Goal: Find specific page/section: Find specific page/section

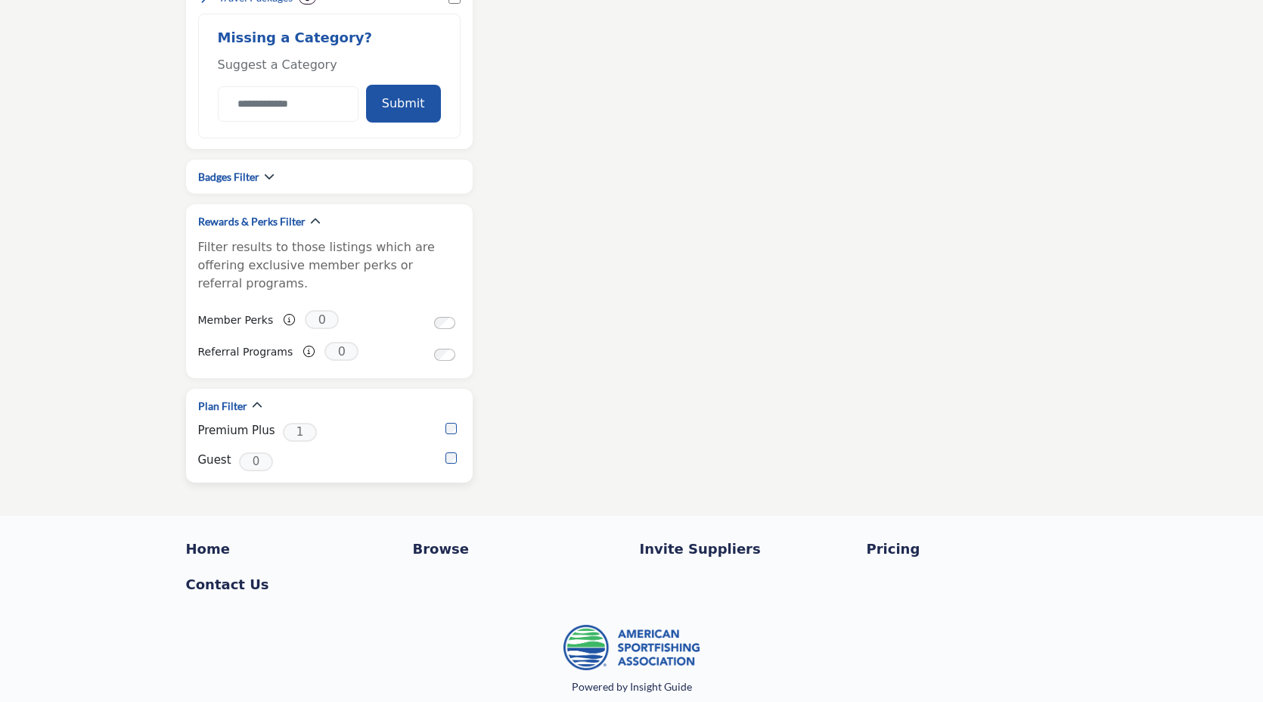
scroll to position [1627, 0]
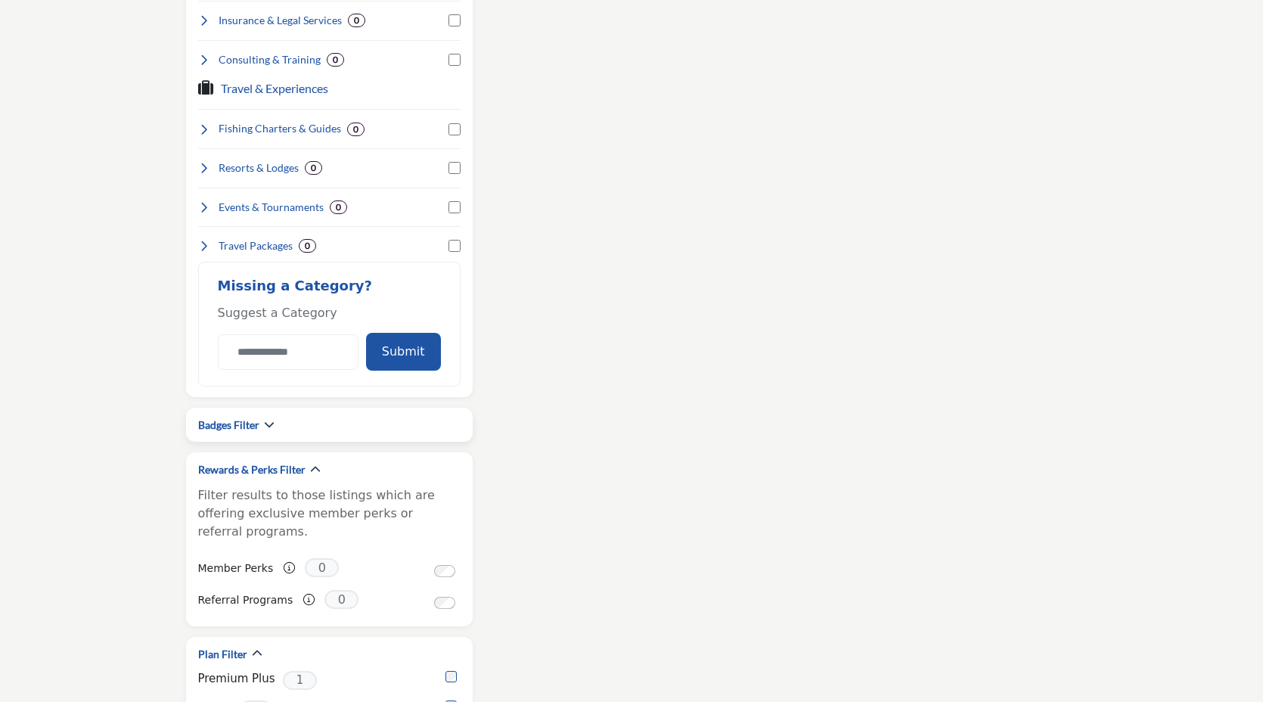
click at [262, 424] on div "Badges Filter" at bounding box center [236, 425] width 76 height 16
click at [266, 427] on icon "button" at bounding box center [269, 424] width 11 height 11
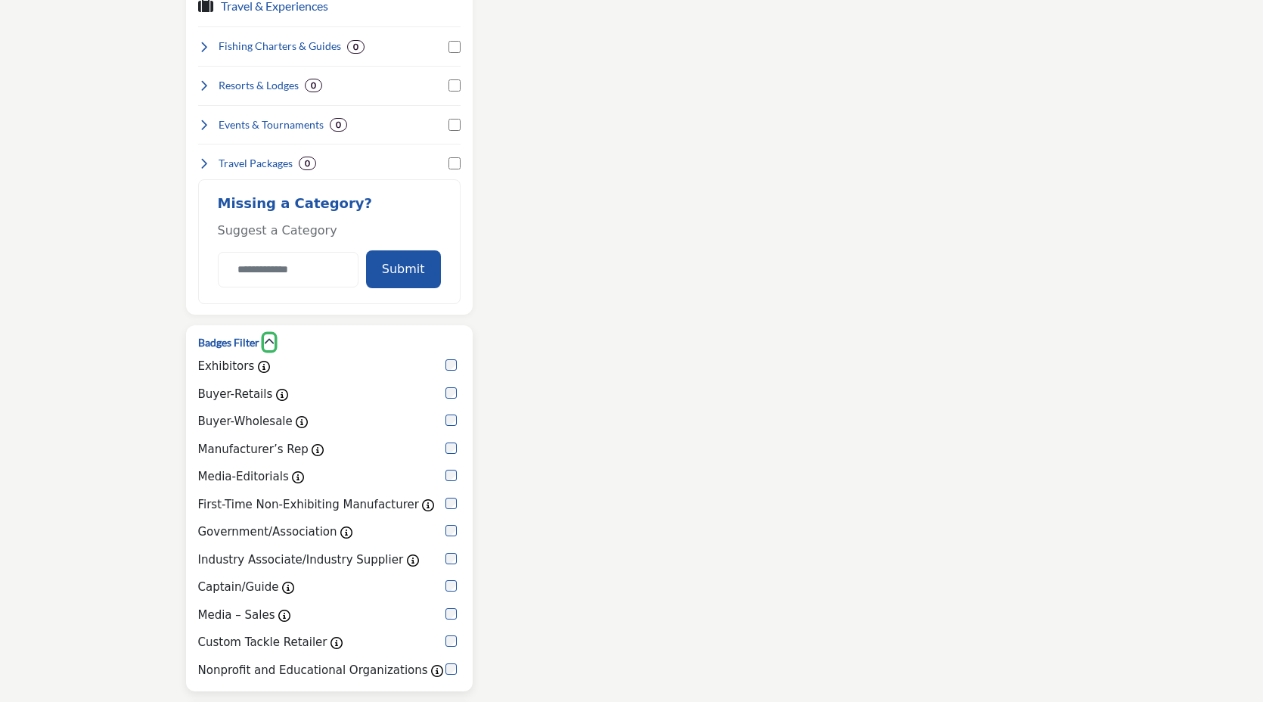
scroll to position [1750, 0]
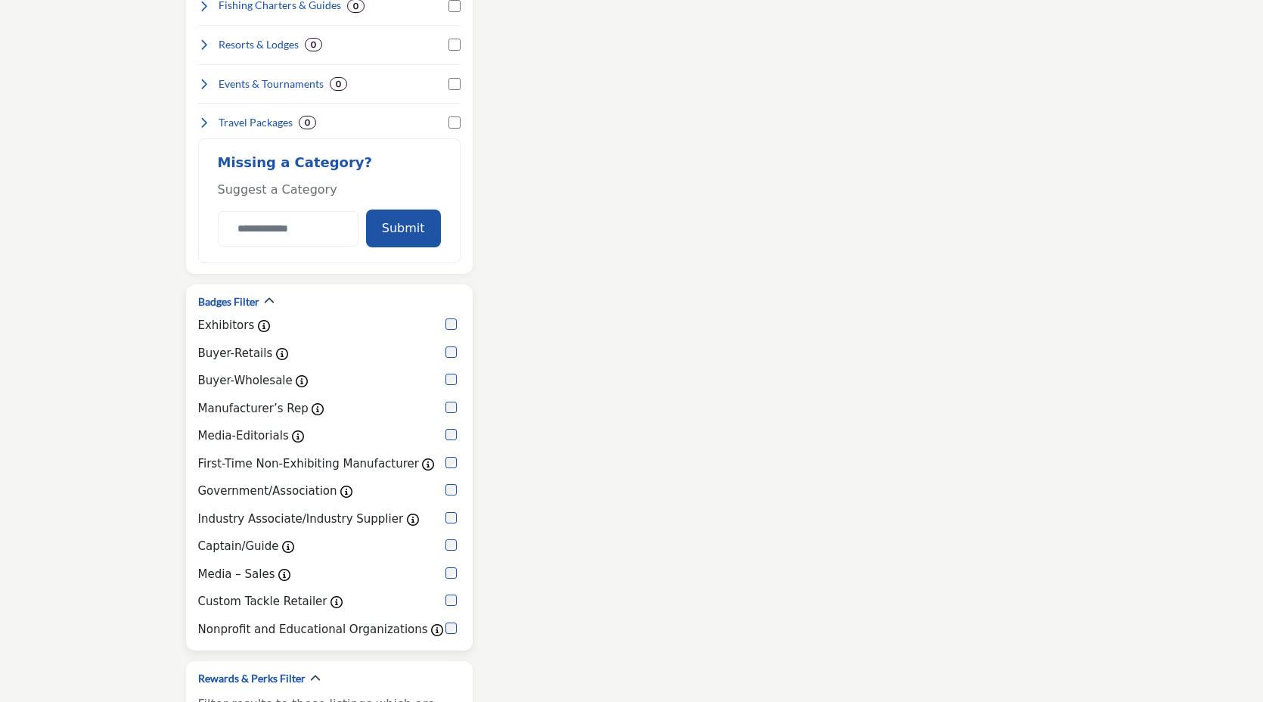
click at [239, 325] on label "Exhibitors" at bounding box center [226, 325] width 57 height 17
click at [274, 303] on div "Badges Filter" at bounding box center [329, 302] width 262 height 16
click at [269, 304] on icon "button" at bounding box center [269, 301] width 11 height 11
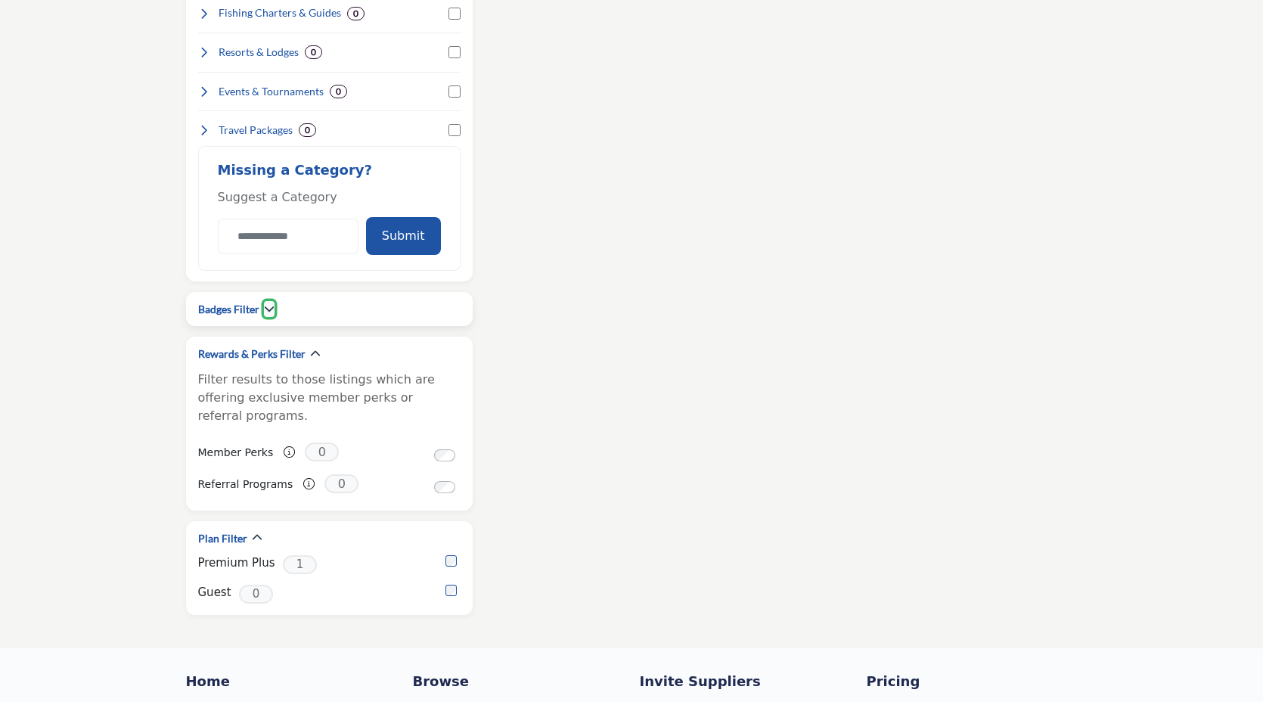
click at [265, 302] on button "button" at bounding box center [269, 309] width 11 height 16
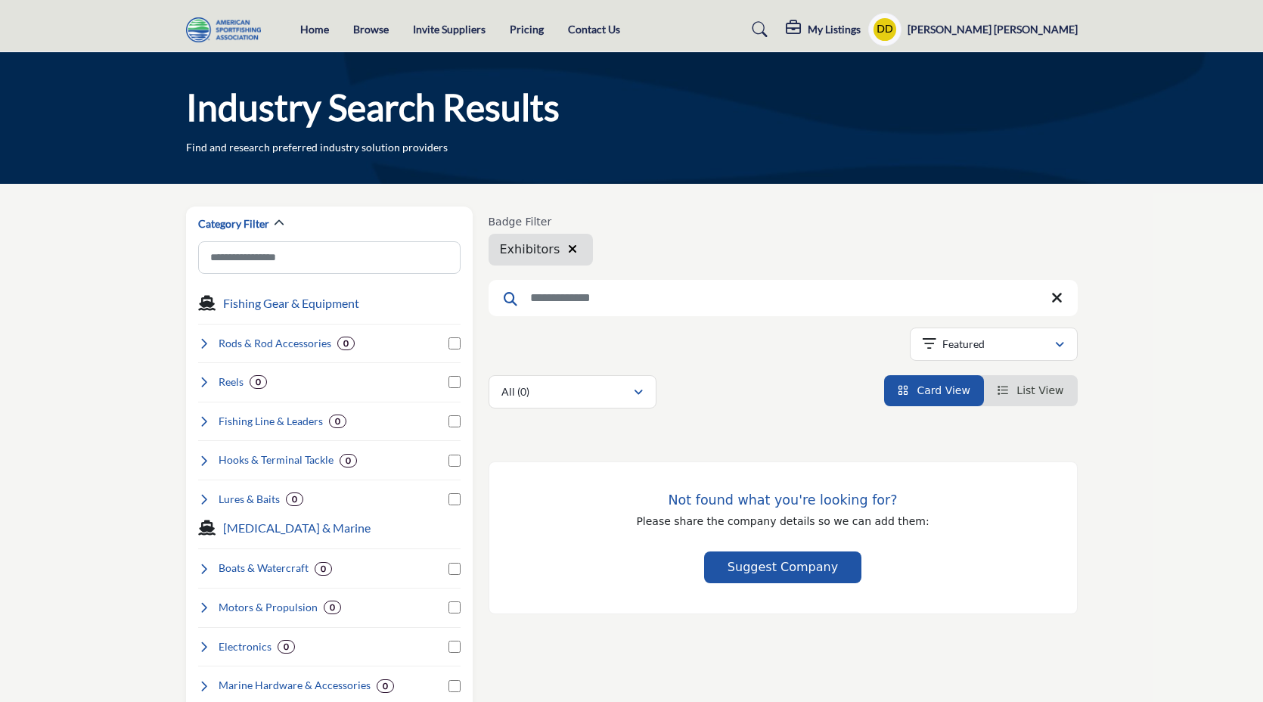
click at [568, 251] on icon "button" at bounding box center [572, 249] width 9 height 12
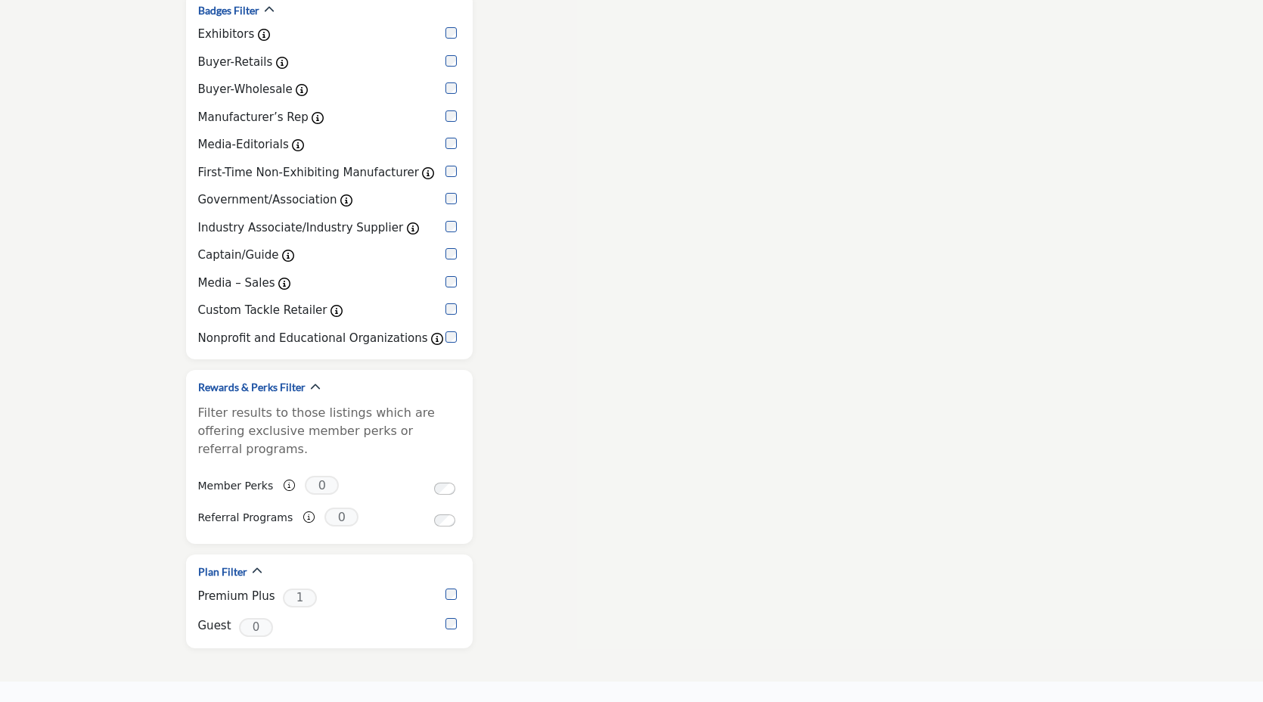
scroll to position [1737, 0]
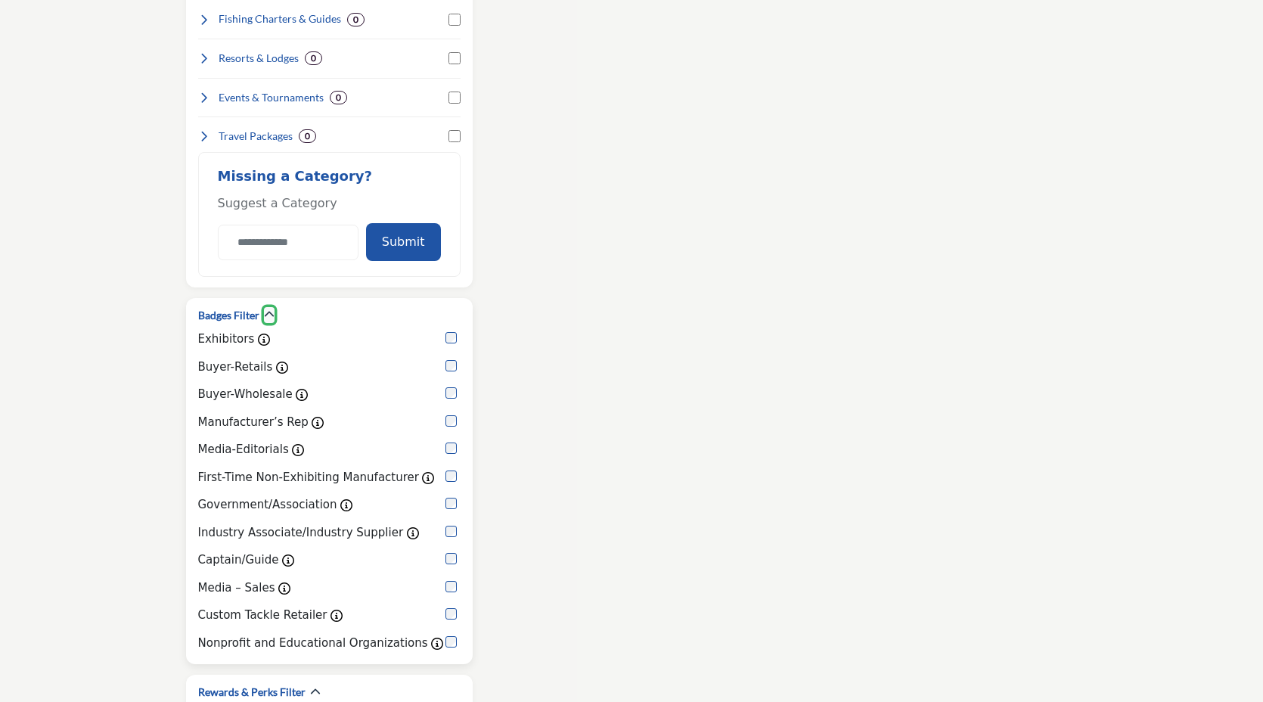
click at [268, 316] on icon "button" at bounding box center [269, 314] width 11 height 11
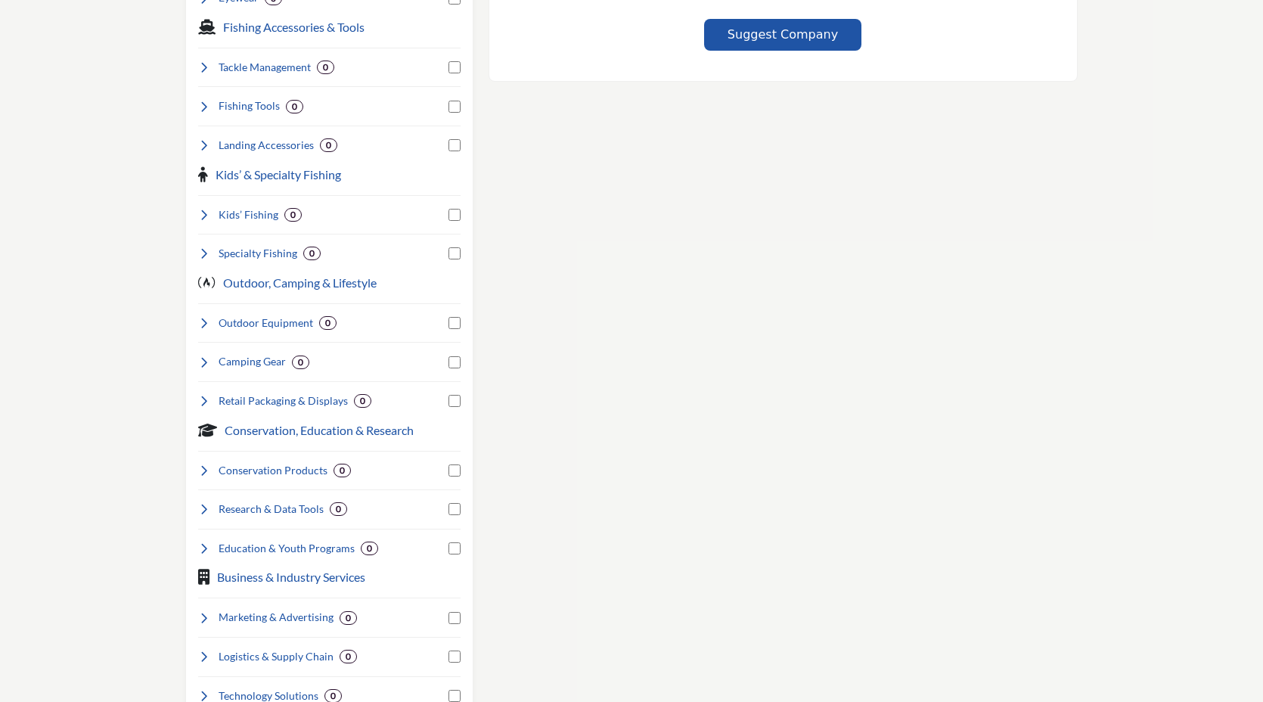
scroll to position [544, 0]
